Goal: Register for event/course

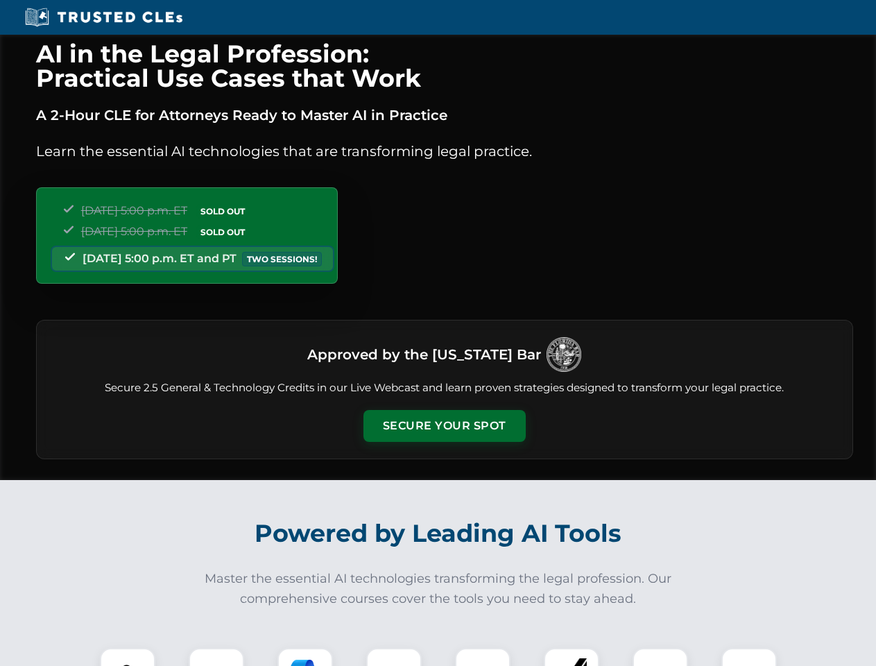
click at [444, 426] on button "Secure Your Spot" at bounding box center [444, 426] width 162 height 32
click at [128, 657] on img at bounding box center [128, 676] width 40 height 40
